Goal: Task Accomplishment & Management: Complete application form

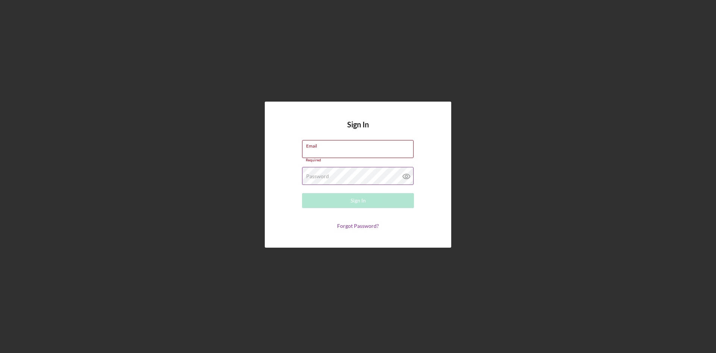
type input "[EMAIL_ADDRESS][DOMAIN_NAME]"
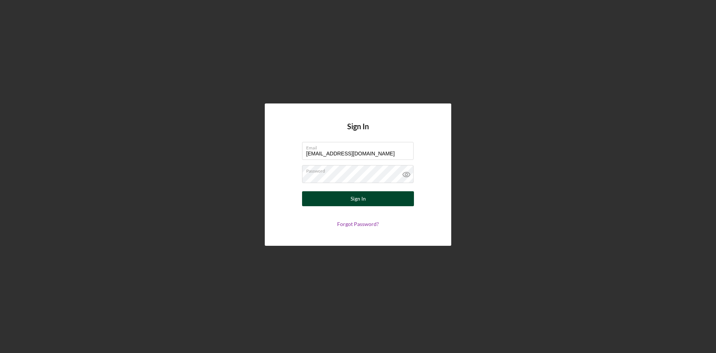
click at [352, 201] on div "Sign In" at bounding box center [358, 198] width 15 height 15
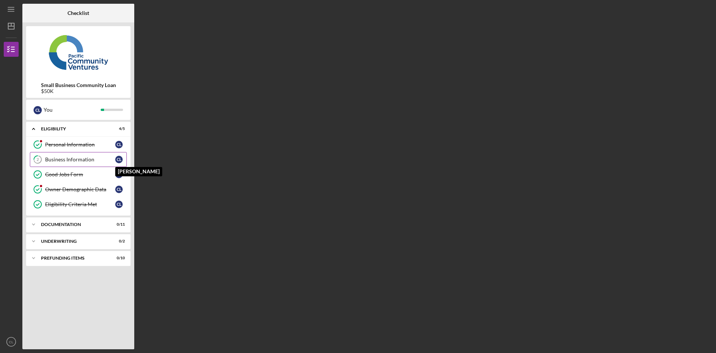
click at [122, 160] on div "C L" at bounding box center [118, 159] width 7 height 7
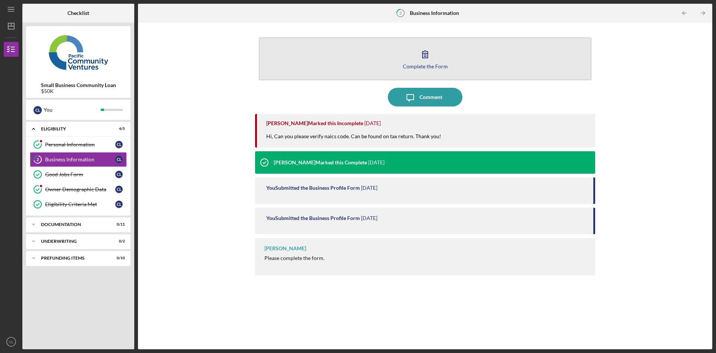
click at [425, 56] on icon "button" at bounding box center [425, 54] width 19 height 19
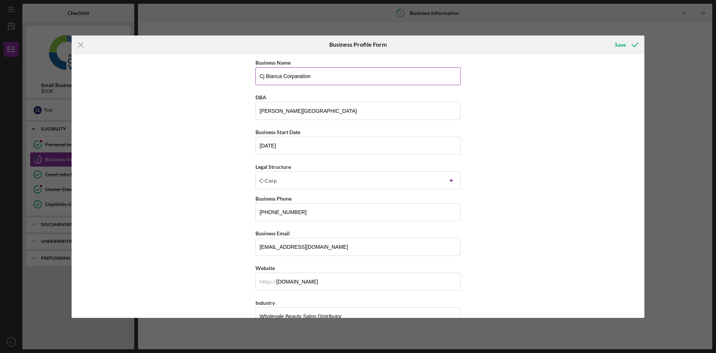
click at [268, 73] on input "Cj Bianca Corparation" at bounding box center [358, 76] width 205 height 18
click at [296, 77] on input "Cjbiianca Corparation" at bounding box center [358, 76] width 205 height 18
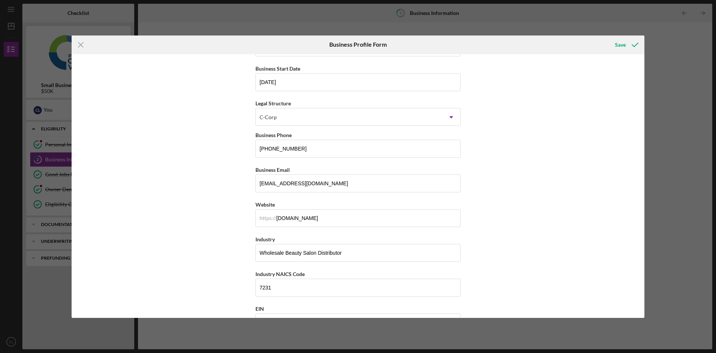
scroll to position [75, 0]
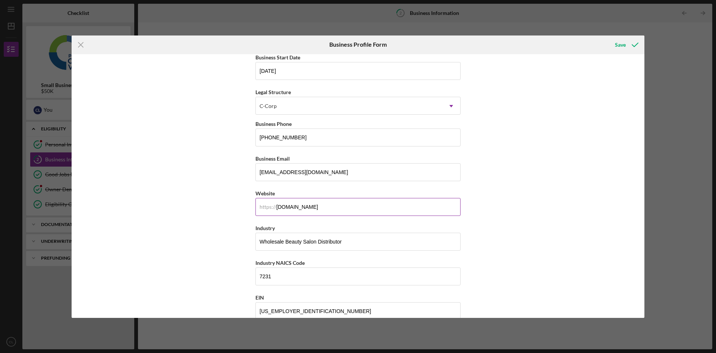
type input "Cjbiianca Corporation"
click at [307, 208] on input "[DOMAIN_NAME]" at bounding box center [358, 207] width 205 height 18
type input "[DOMAIN_NAME]"
click at [284, 274] on input "7231" at bounding box center [358, 276] width 205 height 18
